Goal: Transaction & Acquisition: Obtain resource

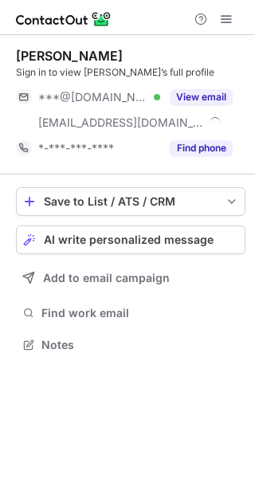
scroll to position [334, 255]
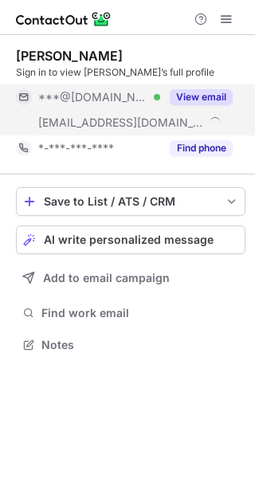
click at [213, 88] on div "View email" at bounding box center [196, 96] width 72 height 25
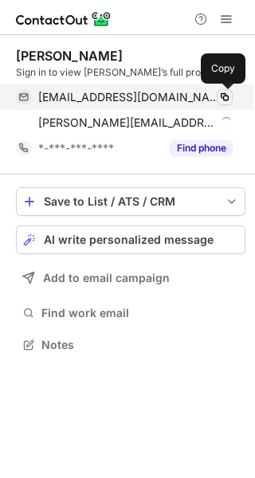
click at [227, 95] on span at bounding box center [224, 97] width 13 height 13
click at [226, 95] on span at bounding box center [224, 97] width 13 height 13
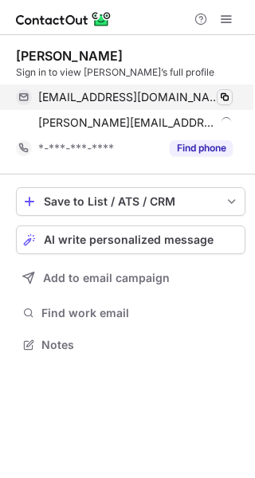
click at [226, 95] on span at bounding box center [224, 97] width 13 height 13
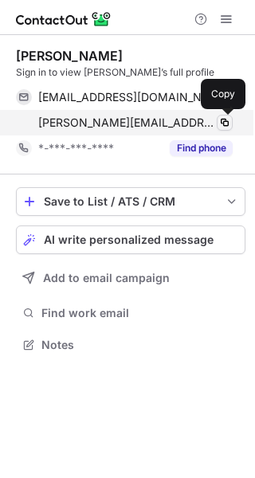
click at [228, 121] on span at bounding box center [224, 122] width 13 height 13
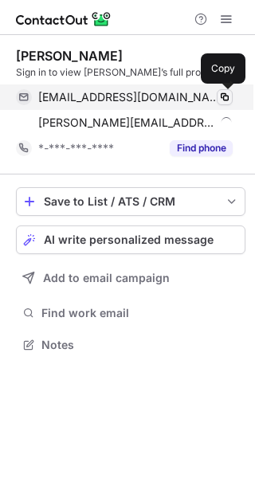
click at [222, 92] on span at bounding box center [224, 97] width 13 height 13
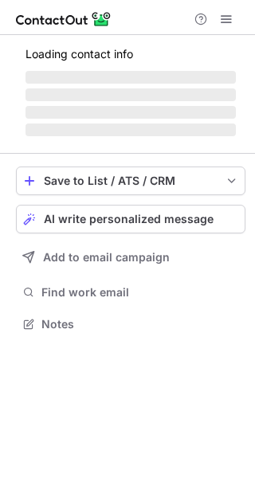
scroll to position [334, 255]
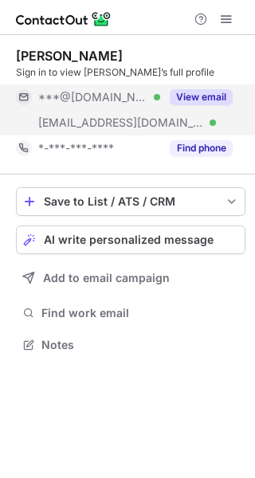
click at [208, 99] on button "View email" at bounding box center [201, 97] width 63 height 16
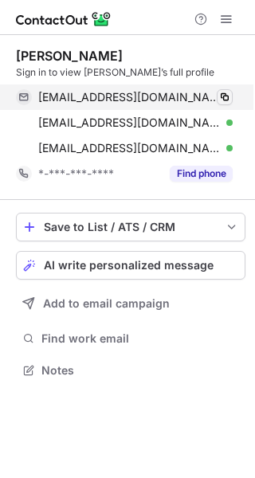
scroll to position [359, 255]
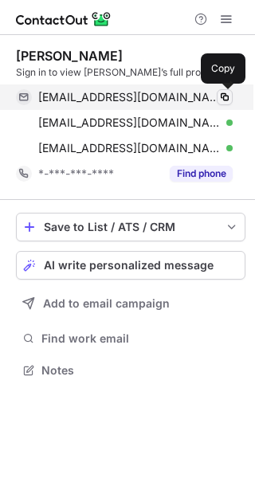
click at [220, 101] on span at bounding box center [224, 97] width 13 height 13
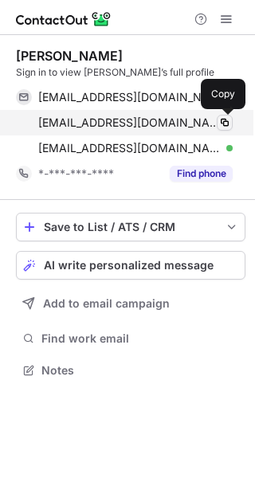
click at [222, 118] on span at bounding box center [224, 122] width 13 height 13
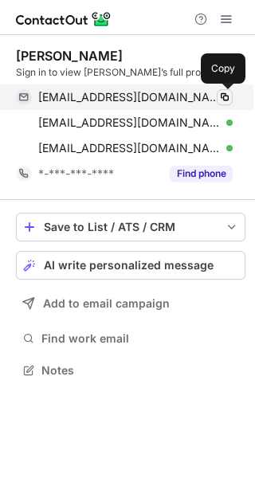
click at [229, 94] on span at bounding box center [224, 97] width 13 height 13
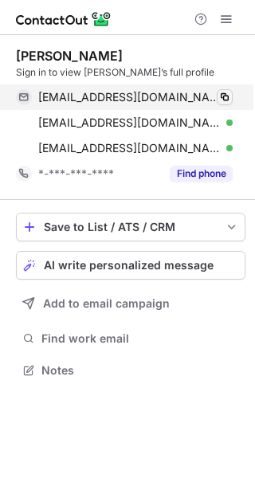
click at [229, 94] on span at bounding box center [224, 97] width 13 height 13
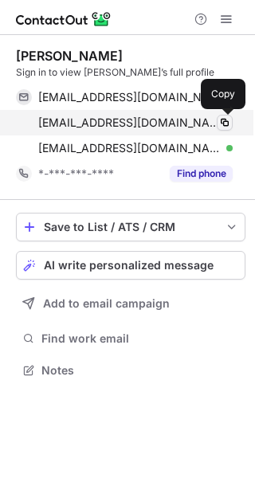
click at [219, 118] on span at bounding box center [224, 122] width 13 height 13
click at [219, 117] on span at bounding box center [224, 122] width 13 height 13
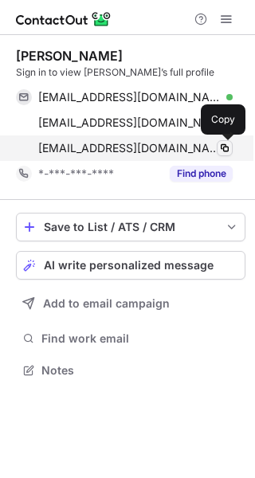
click at [220, 150] on span at bounding box center [224, 148] width 13 height 13
